Goal: Navigation & Orientation: Find specific page/section

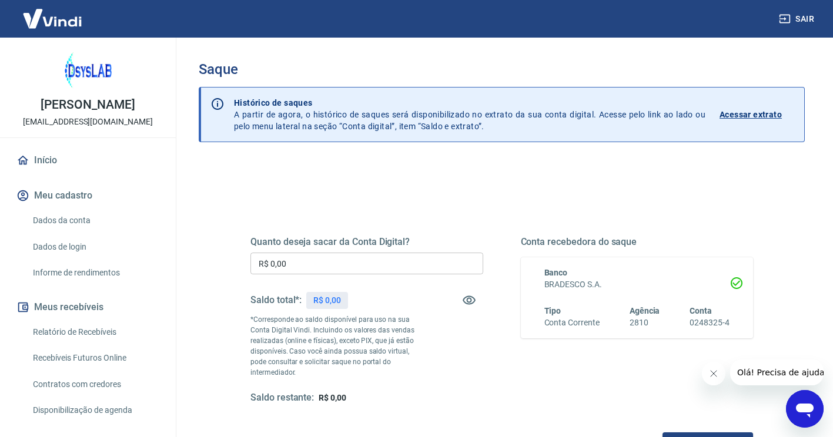
click at [52, 160] on link "Início" at bounding box center [87, 160] width 147 height 26
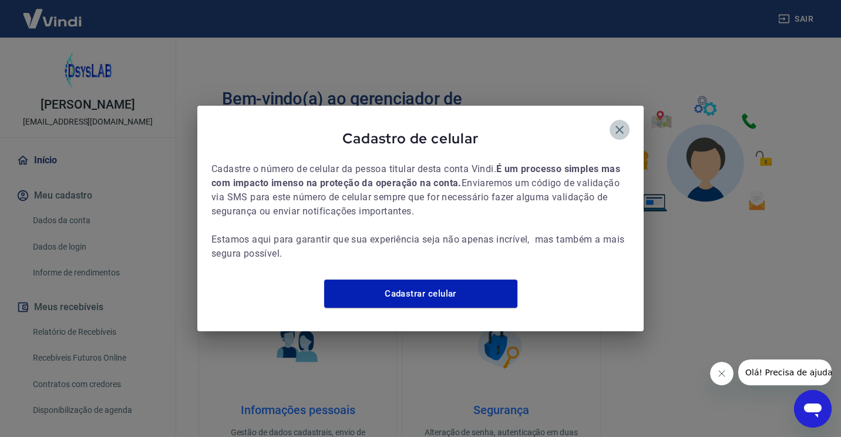
click at [618, 126] on icon "button" at bounding box center [620, 130] width 8 height 8
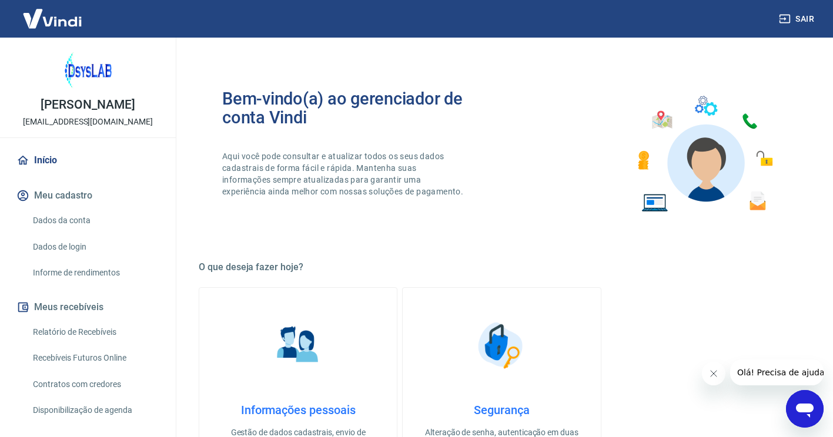
scroll to position [502, 0]
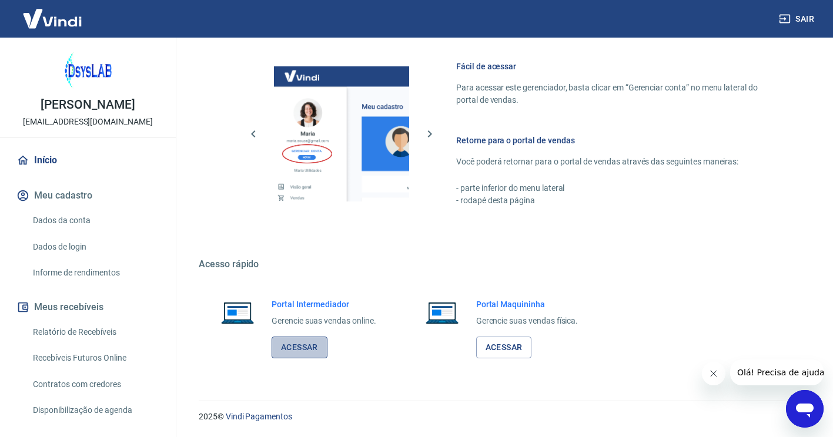
click at [311, 339] on link "Acessar" at bounding box center [299, 348] width 56 height 22
